Goal: Task Accomplishment & Management: Manage account settings

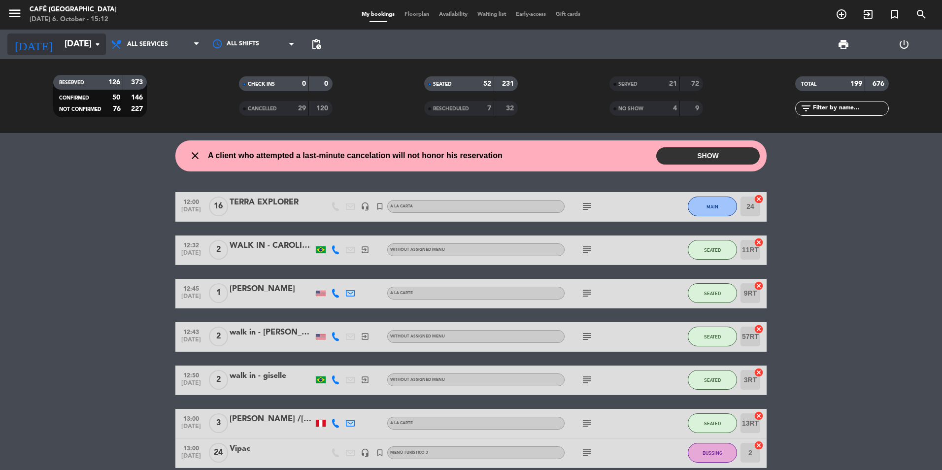
click at [100, 43] on icon "arrow_drop_down" at bounding box center [98, 44] width 12 height 12
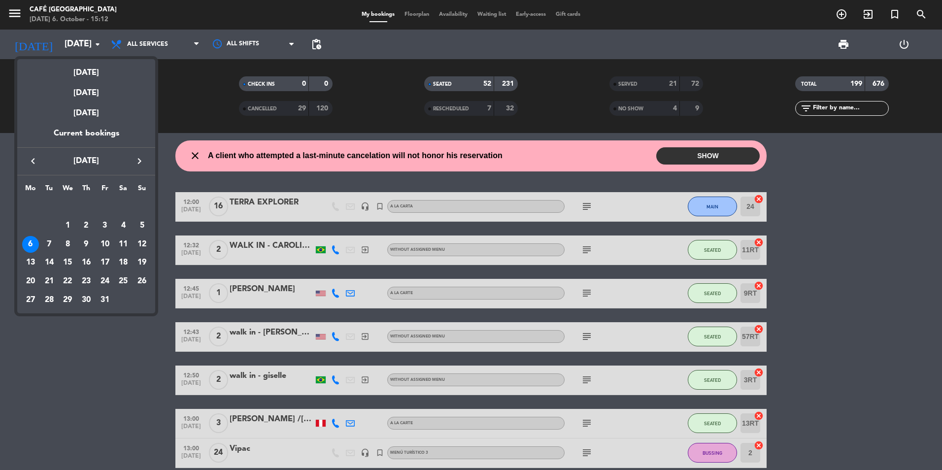
click at [26, 247] on div "6" at bounding box center [30, 244] width 17 height 17
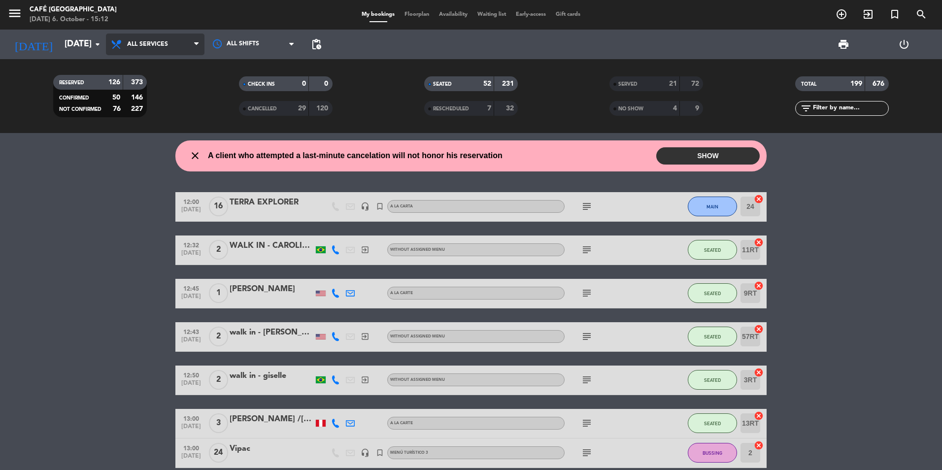
click at [150, 39] on span "All services" at bounding box center [155, 44] width 98 height 22
click at [142, 64] on div "menu [GEOGRAPHIC_DATA] [DATE] 6. October - 15:12 My bookings Floorplan Availabi…" at bounding box center [471, 66] width 942 height 133
click at [622, 84] on span "SERVED" at bounding box center [627, 84] width 19 height 5
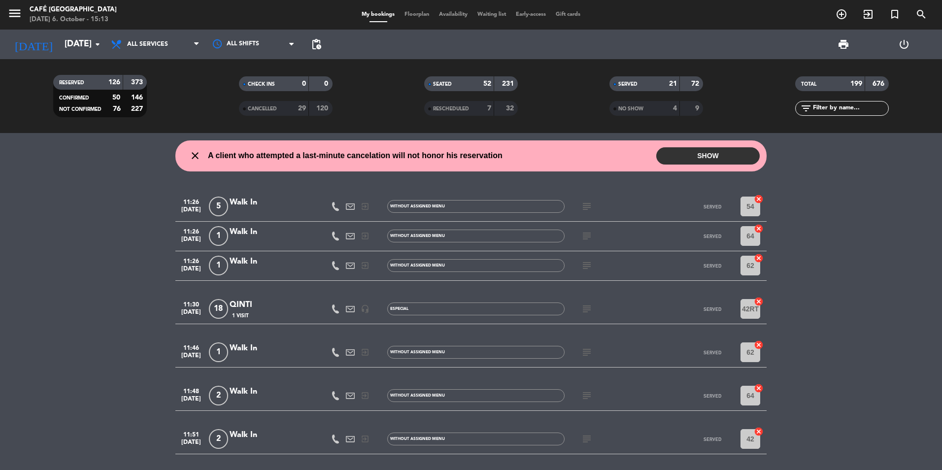
click at [823, 109] on input "text" at bounding box center [850, 108] width 76 height 11
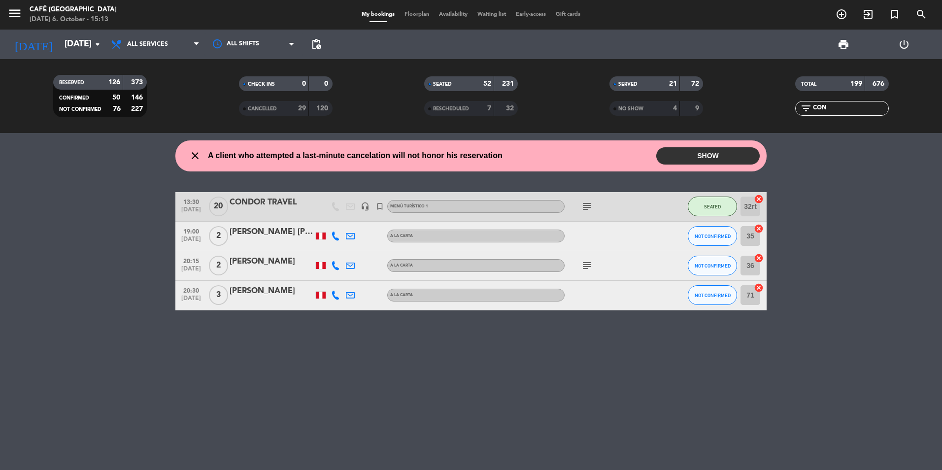
click at [283, 201] on div "CONDOR TRAVEL" at bounding box center [271, 202] width 84 height 13
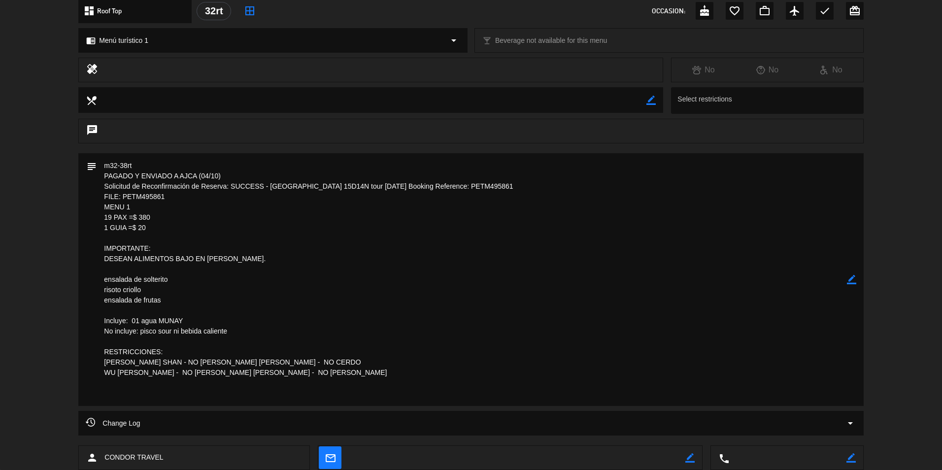
scroll to position [372, 0]
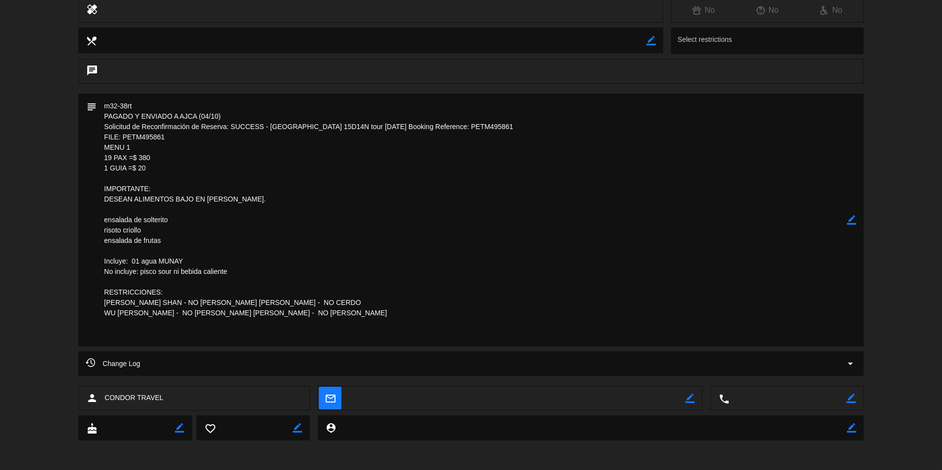
drag, startPoint x: 123, startPoint y: 137, endPoint x: 166, endPoint y: 138, distance: 42.9
click at [166, 138] on textarea at bounding box center [472, 220] width 750 height 253
click at [555, 259] on textarea at bounding box center [472, 220] width 750 height 253
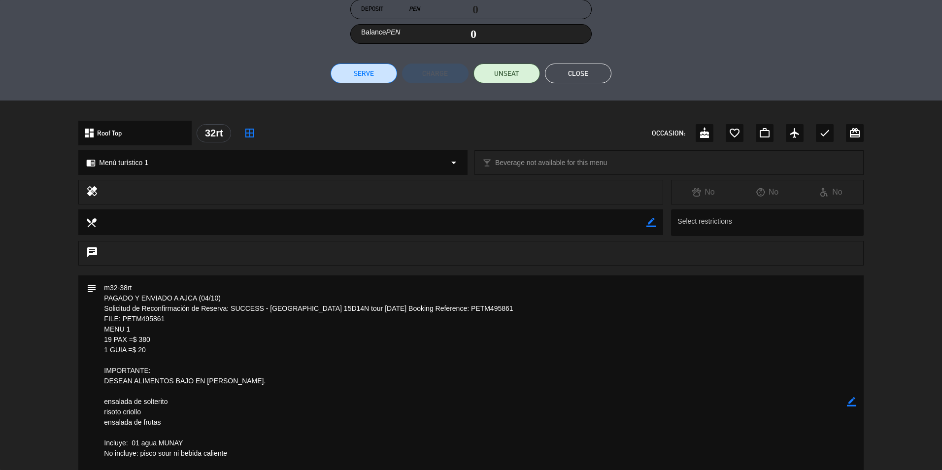
scroll to position [175, 0]
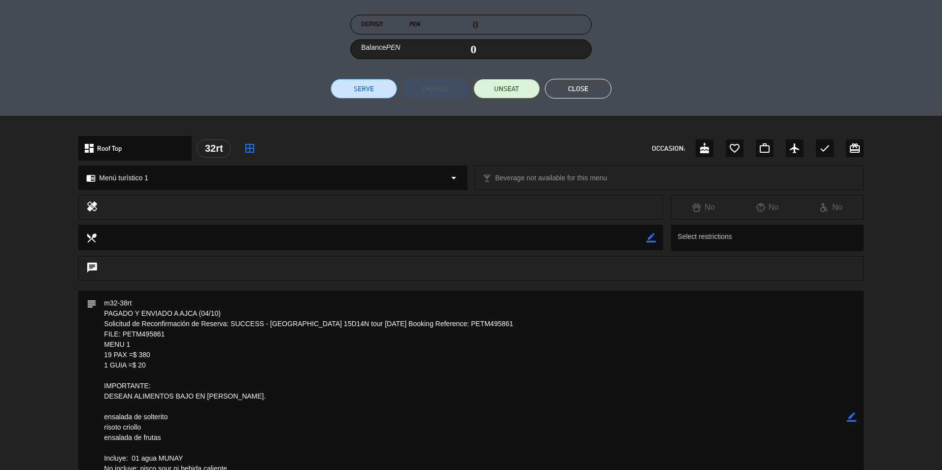
click at [583, 90] on button "Close" at bounding box center [578, 89] width 66 height 20
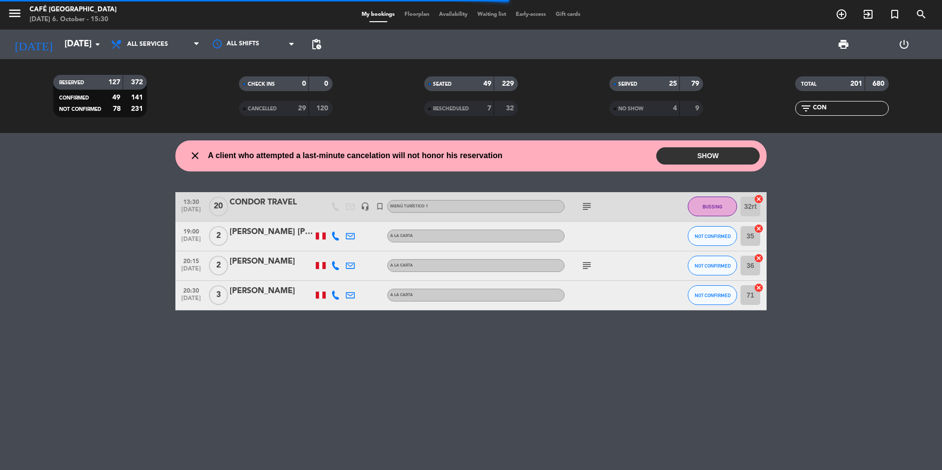
click at [850, 109] on input "CON" at bounding box center [850, 108] width 76 height 11
type input "C"
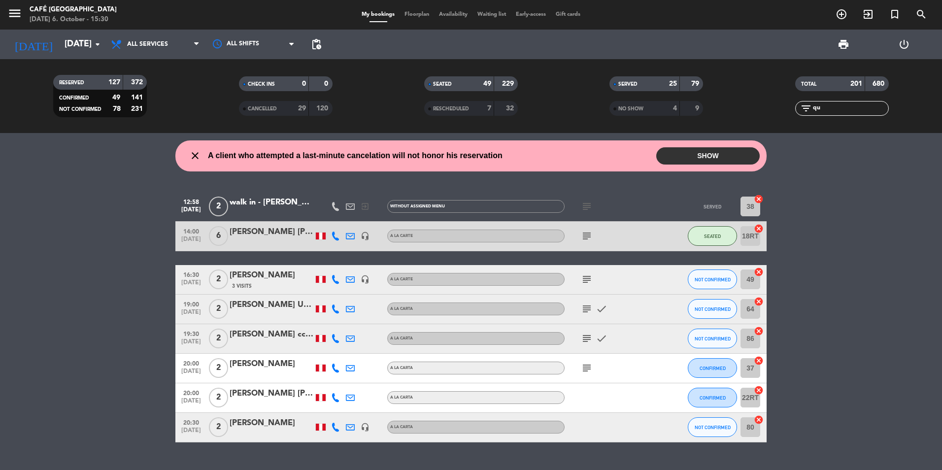
type input "q"
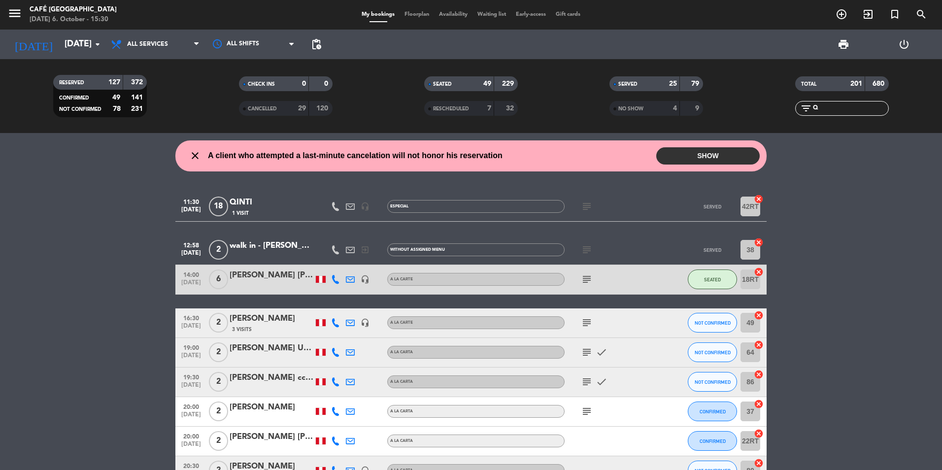
type input "Q"
click at [239, 199] on div "QINTI" at bounding box center [271, 202] width 84 height 13
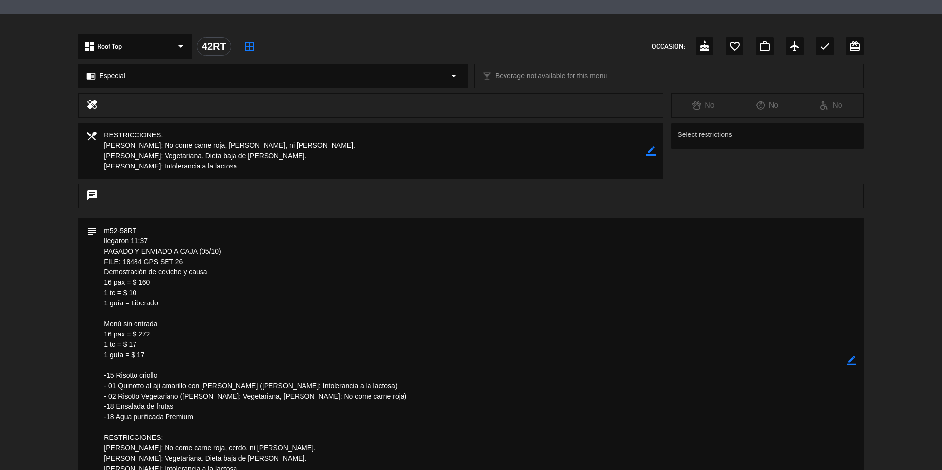
scroll to position [295, 0]
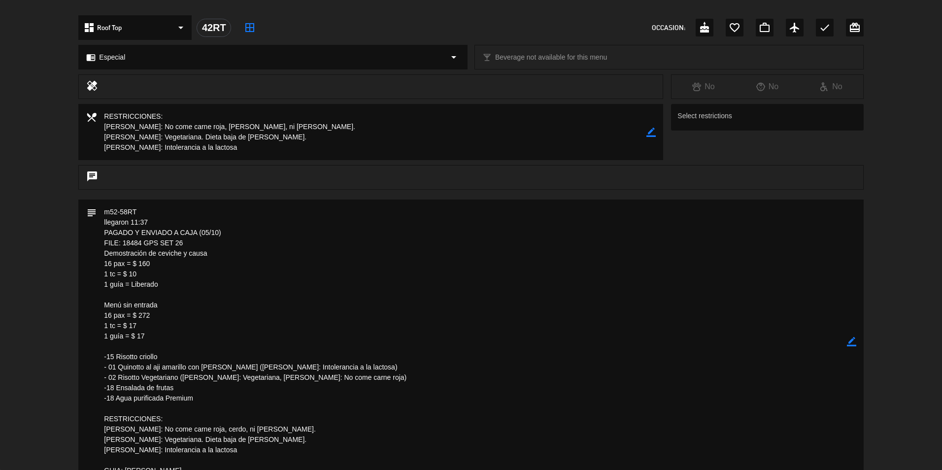
drag, startPoint x: 122, startPoint y: 244, endPoint x: 183, endPoint y: 241, distance: 61.1
click at [183, 241] on textarea at bounding box center [472, 341] width 750 height 284
drag, startPoint x: 183, startPoint y: 241, endPoint x: 177, endPoint y: 244, distance: 6.6
click at [282, 301] on textarea at bounding box center [472, 341] width 750 height 284
drag, startPoint x: 122, startPoint y: 242, endPoint x: 189, endPoint y: 244, distance: 66.5
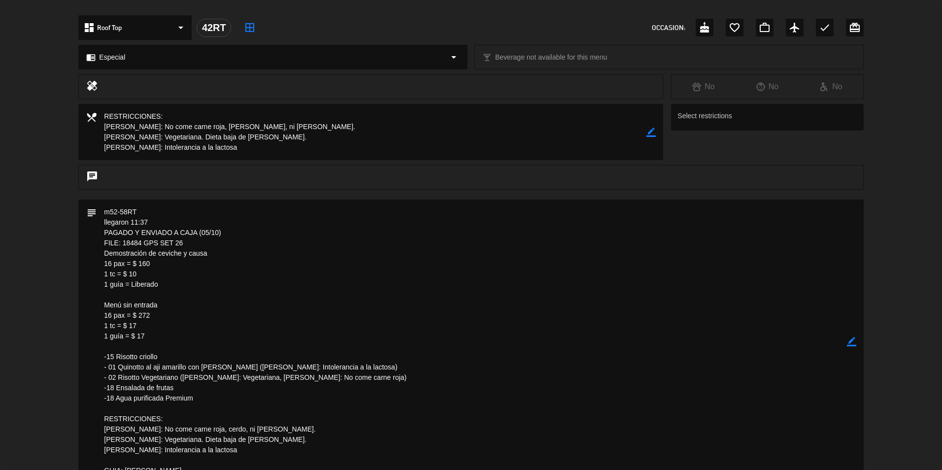
click at [189, 244] on textarea at bounding box center [472, 341] width 750 height 284
